Goal: Check status: Check status

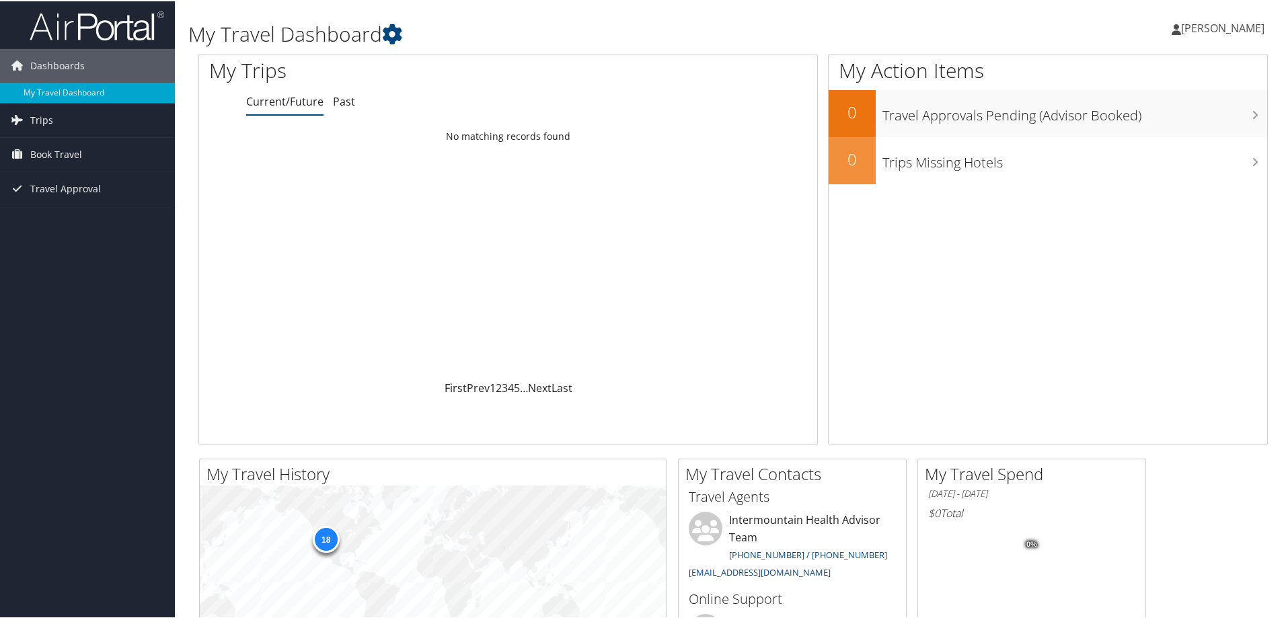
click at [305, 107] on link "Current/Future" at bounding box center [284, 100] width 77 height 15
click at [45, 151] on span "Book Travel" at bounding box center [56, 154] width 52 height 34
click at [48, 117] on span "Trips" at bounding box center [41, 119] width 23 height 34
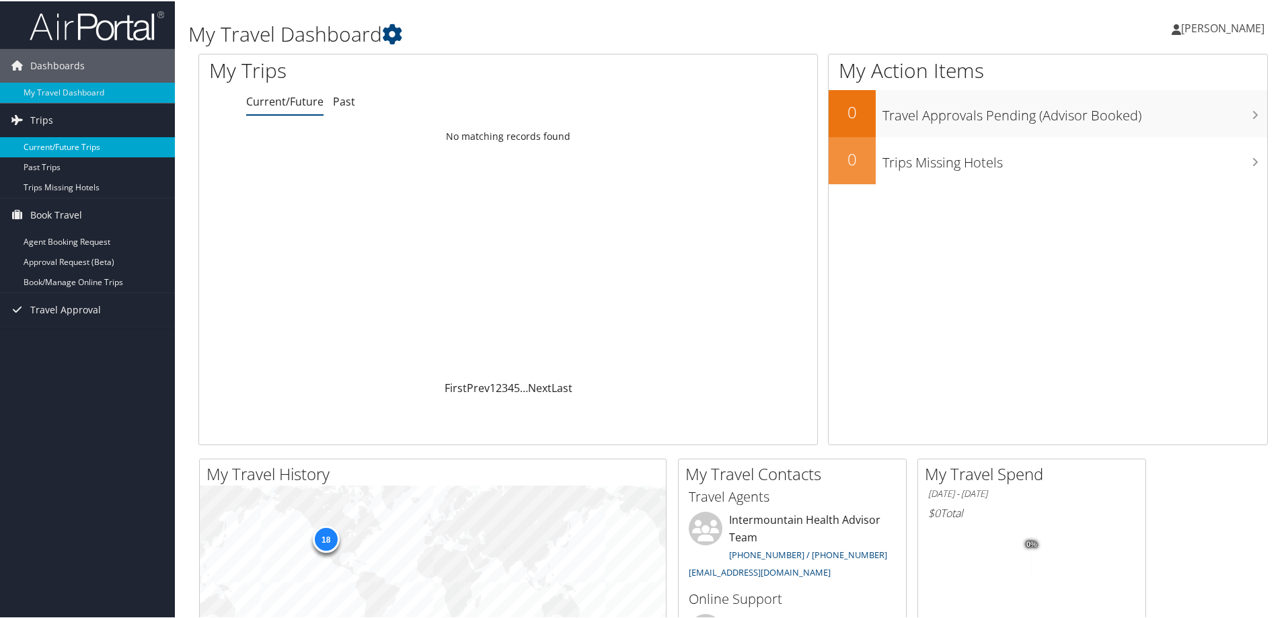
click at [102, 150] on link "Current/Future Trips" at bounding box center [87, 146] width 175 height 20
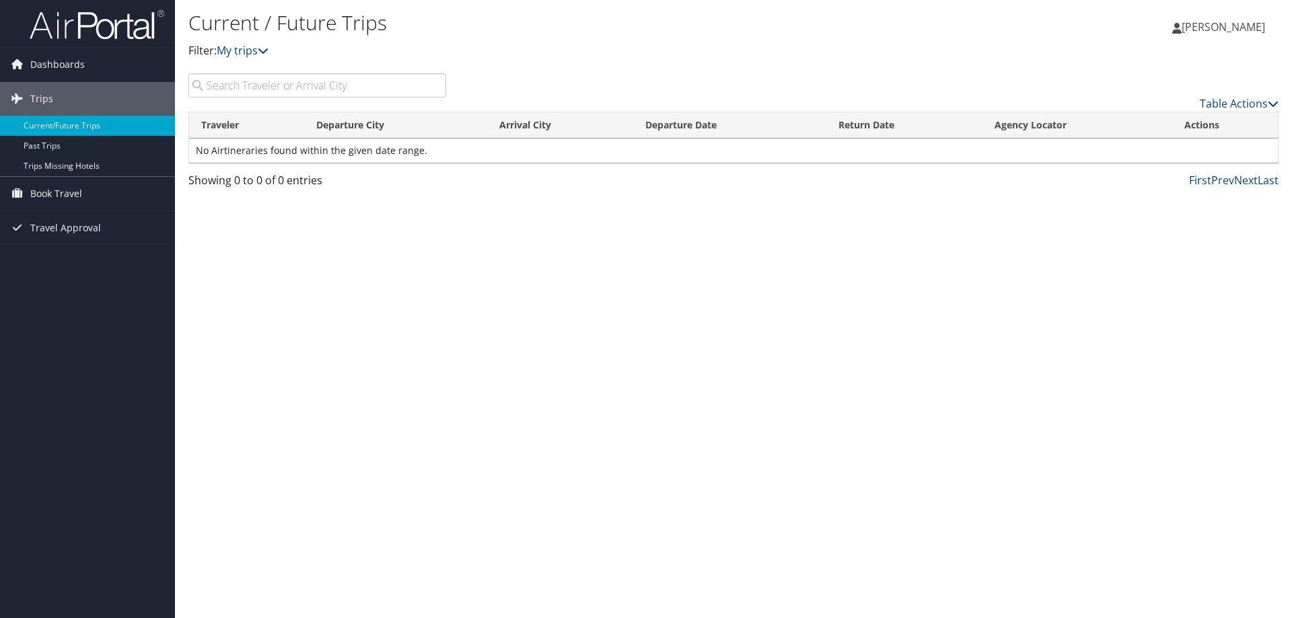
click at [266, 59] on p "Filter: My trips" at bounding box center [551, 50] width 727 height 17
click at [263, 46] on icon at bounding box center [263, 50] width 11 height 11
click at [307, 85] on input "search" at bounding box center [317, 85] width 258 height 24
type input "st george"
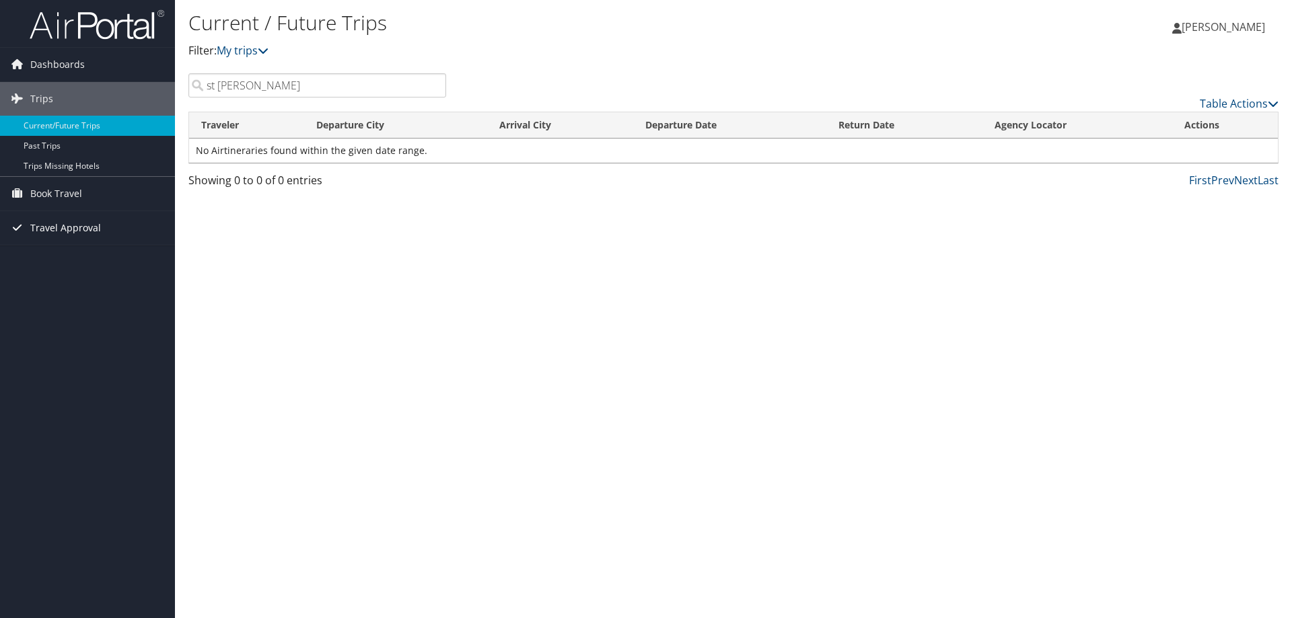
click at [126, 233] on link "Travel Approval" at bounding box center [87, 228] width 175 height 34
click at [103, 258] on link "Pending Trip Approvals" at bounding box center [87, 255] width 175 height 20
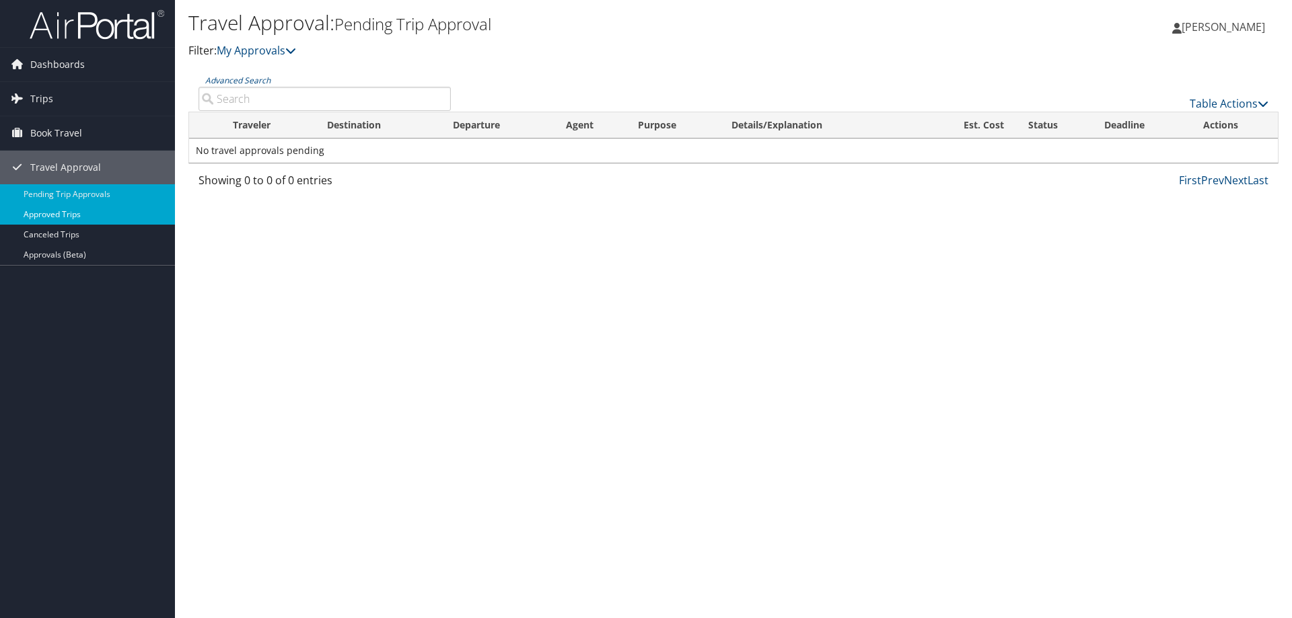
click at [89, 215] on link "Approved Trips" at bounding box center [87, 215] width 175 height 20
